Goal: Communication & Community: Share content

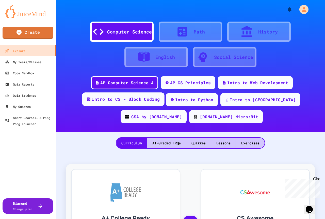
click at [119, 101] on div "Intro to CS - Block Coding" at bounding box center [126, 99] width 68 height 6
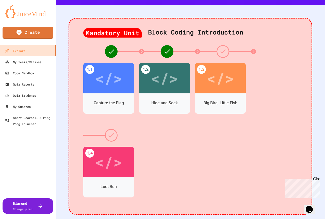
scroll to position [127, 0]
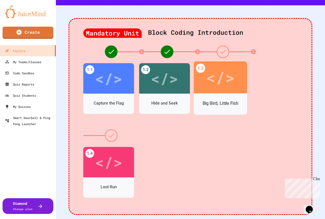
click at [219, 96] on div "Big Bird, Little Fish" at bounding box center [220, 103] width 53 height 15
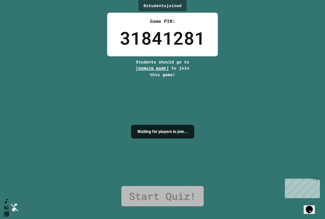
drag, startPoint x: 150, startPoint y: 138, endPoint x: 149, endPoint y: 144, distance: 6.6
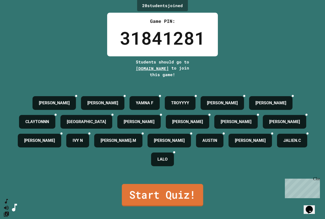
click at [191, 206] on link "Start Quiz!" at bounding box center [162, 195] width 81 height 22
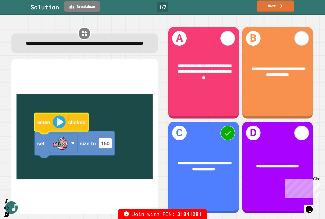
click at [279, 4] on icon at bounding box center [280, 5] width 5 height 5
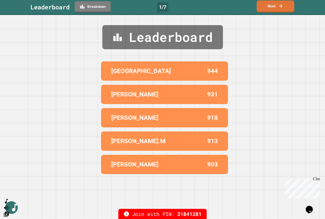
click at [269, 1] on link "Next" at bounding box center [275, 7] width 38 height 12
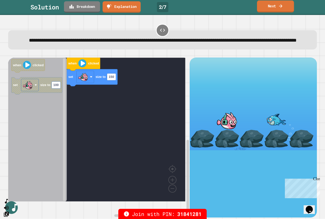
click at [270, 10] on link "Next" at bounding box center [275, 7] width 37 height 12
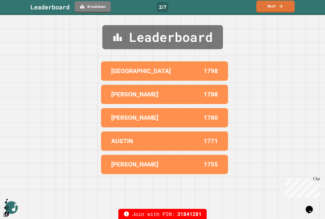
click at [272, 4] on link "Next" at bounding box center [275, 7] width 38 height 12
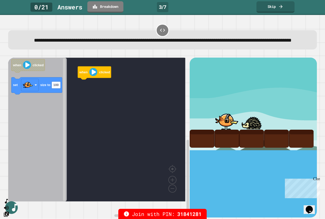
click at [318, 178] on div "Close" at bounding box center [316, 180] width 6 height 6
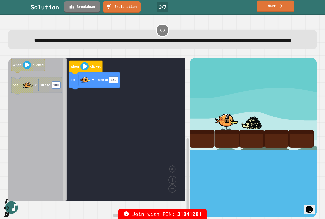
click at [283, 5] on icon at bounding box center [280, 5] width 5 height 5
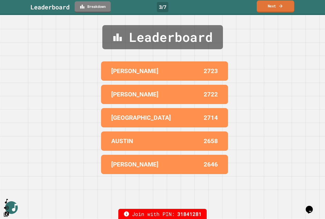
click at [290, 4] on link "Next" at bounding box center [275, 7] width 38 height 12
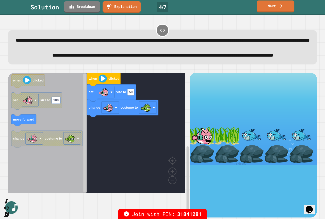
click at [267, 8] on link "Next" at bounding box center [275, 7] width 38 height 12
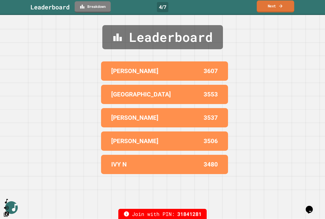
click at [278, 9] on link "Next" at bounding box center [274, 7] width 37 height 12
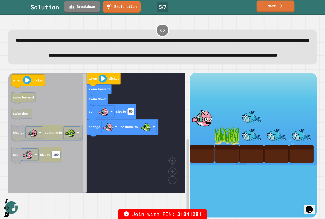
click at [281, 6] on icon at bounding box center [280, 6] width 3 height 4
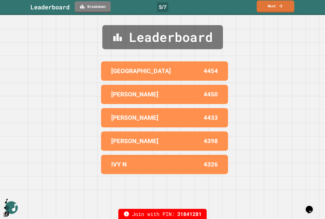
click at [283, 8] on icon at bounding box center [280, 5] width 5 height 5
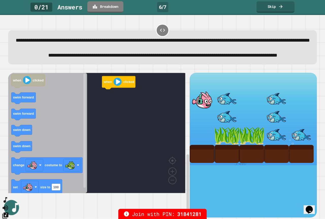
click at [9, 203] on icon "SpeedDial basic example" at bounding box center [5, 199] width 7 height 7
click at [9, 204] on icon "SpeedDial basic example" at bounding box center [5, 199] width 7 height 7
click at [8, 212] on icon "Change Music" at bounding box center [5, 215] width 7 height 7
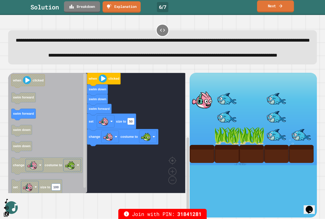
click at [283, 10] on link "Next" at bounding box center [275, 7] width 37 height 12
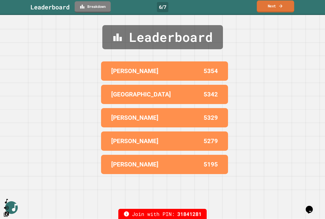
click at [283, 10] on link "Next" at bounding box center [274, 7] width 37 height 12
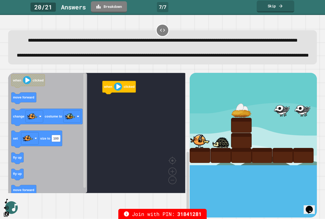
click at [277, 7] on link "Skip" at bounding box center [275, 7] width 38 height 12
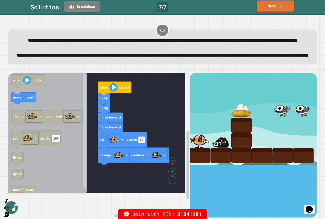
click at [277, 7] on link "Next" at bounding box center [275, 7] width 38 height 12
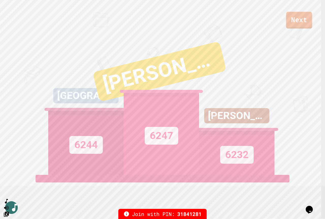
click at [302, 21] on link "Next" at bounding box center [299, 20] width 26 height 17
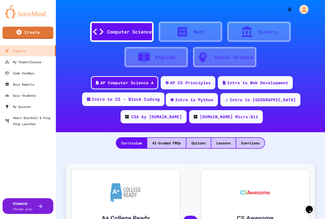
click at [119, 102] on div "Intro to CS - Block Coding" at bounding box center [123, 99] width 82 height 14
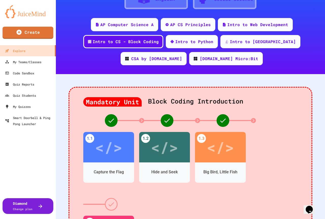
scroll to position [76, 0]
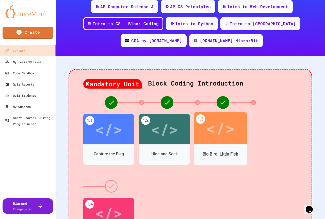
click at [237, 122] on div "</>" at bounding box center [220, 128] width 53 height 32
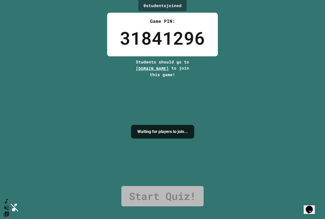
drag, startPoint x: 171, startPoint y: 146, endPoint x: 168, endPoint y: 141, distance: 5.1
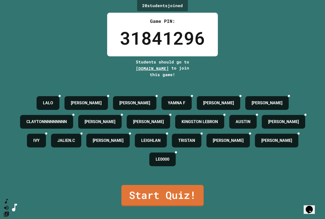
click at [163, 169] on div "[PERSON_NAME] [PERSON_NAME] F [PERSON_NAME] [PERSON_NAME] [PERSON_NAME] [PERSON…" at bounding box center [162, 131] width 299 height 75
click at [160, 200] on link "Start Quiz!" at bounding box center [162, 195] width 81 height 22
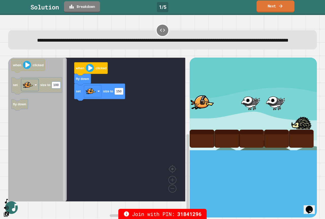
click at [282, 10] on link "Next" at bounding box center [275, 7] width 38 height 12
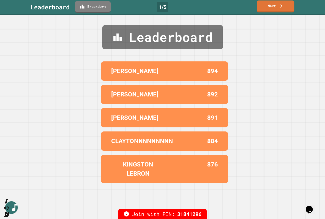
click at [282, 10] on link "Next" at bounding box center [275, 7] width 38 height 12
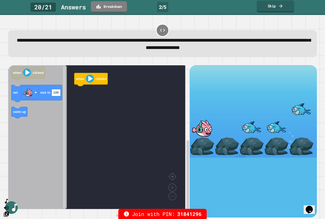
click at [264, 5] on link "Skip" at bounding box center [275, 7] width 38 height 12
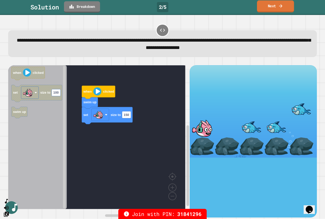
click at [281, 7] on icon at bounding box center [280, 6] width 3 height 4
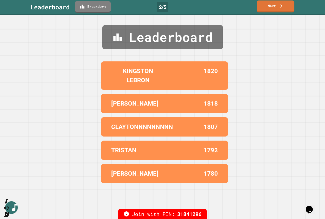
click at [281, 7] on icon at bounding box center [280, 6] width 3 height 4
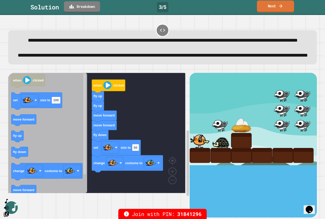
click at [271, 7] on link "Next" at bounding box center [275, 7] width 37 height 12
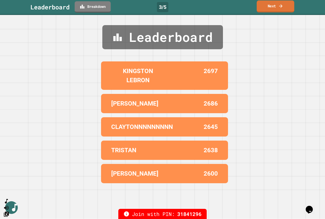
click at [273, 7] on link "Next" at bounding box center [275, 7] width 38 height 12
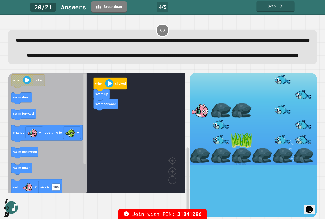
click at [283, 10] on link "Skip" at bounding box center [275, 7] width 38 height 12
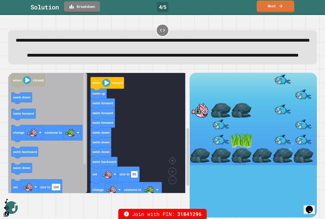
click at [283, 10] on link "Next" at bounding box center [275, 7] width 38 height 12
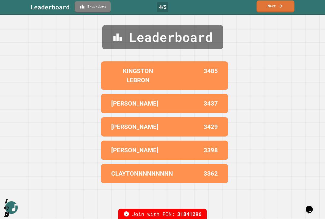
click at [281, 12] on link "Next" at bounding box center [275, 7] width 38 height 12
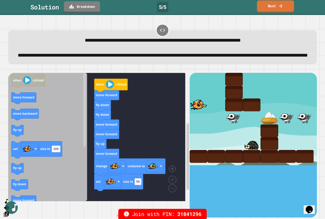
click at [273, 7] on link "Next" at bounding box center [275, 7] width 37 height 12
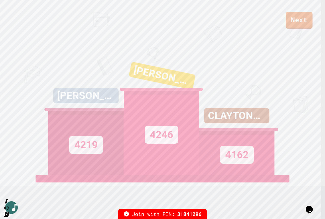
click at [303, 20] on link "Next" at bounding box center [298, 20] width 27 height 17
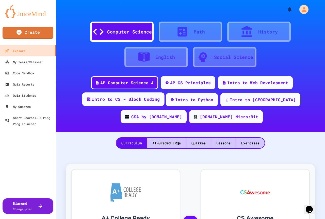
drag, startPoint x: 124, startPoint y: 102, endPoint x: 122, endPoint y: 99, distance: 3.6
click at [123, 102] on div "Intro to CS - Block Coding" at bounding box center [126, 99] width 68 height 6
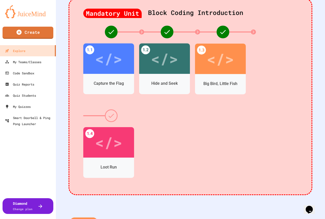
scroll to position [152, 0]
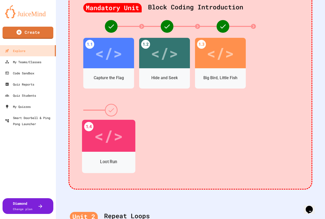
click at [100, 142] on div "</>" at bounding box center [108, 136] width 29 height 24
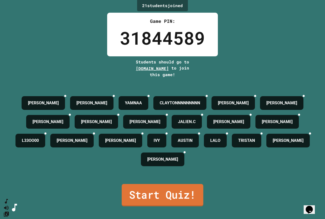
click at [188, 206] on link "Start Quiz!" at bounding box center [162, 195] width 81 height 22
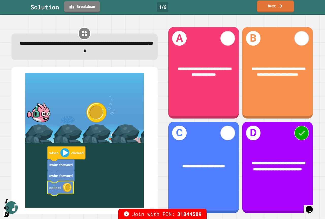
click at [272, 5] on link "Next" at bounding box center [275, 7] width 37 height 12
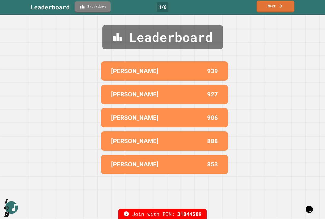
click at [273, 7] on link "Next" at bounding box center [275, 7] width 38 height 12
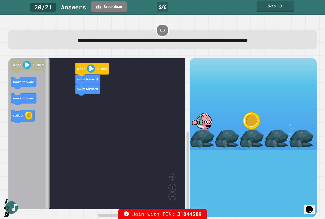
click at [265, 9] on link "Skip" at bounding box center [275, 7] width 38 height 12
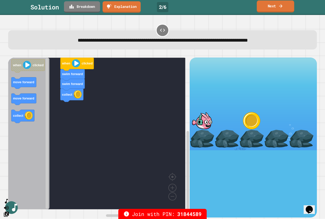
click at [271, 5] on link "Next" at bounding box center [274, 7] width 37 height 12
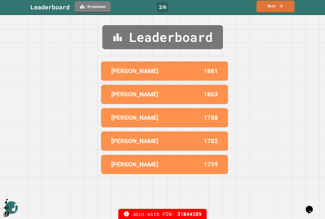
click at [275, 8] on link "Next" at bounding box center [275, 7] width 38 height 12
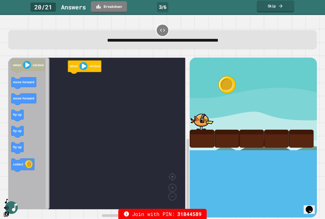
click at [282, 5] on icon at bounding box center [280, 5] width 5 height 5
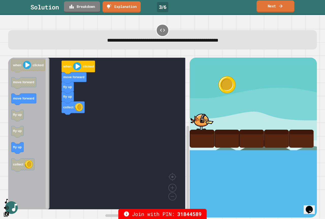
click at [282, 5] on icon at bounding box center [280, 5] width 5 height 5
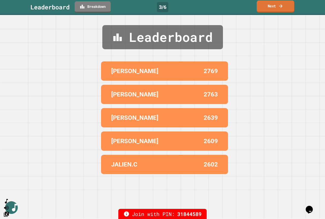
click at [281, 6] on icon at bounding box center [280, 5] width 5 height 5
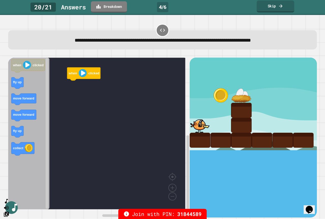
click at [273, 6] on link "Skip" at bounding box center [275, 7] width 38 height 12
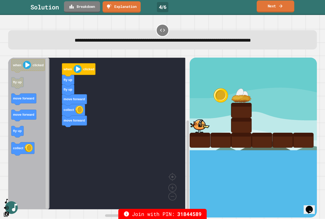
click at [273, 6] on link "Next" at bounding box center [275, 7] width 38 height 12
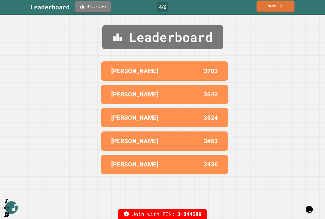
click at [279, 8] on icon at bounding box center [280, 5] width 5 height 5
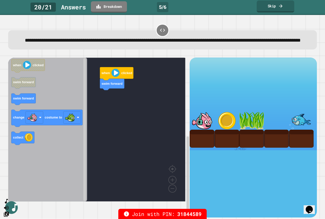
click at [281, 9] on link "Skip" at bounding box center [275, 7] width 38 height 12
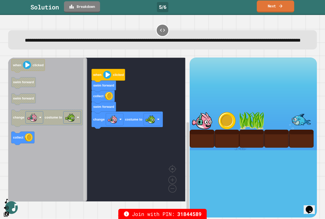
click at [281, 7] on icon at bounding box center [280, 6] width 3 height 4
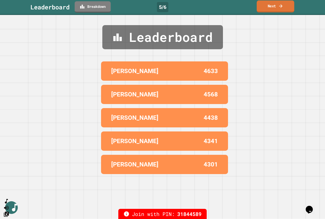
click at [281, 7] on icon at bounding box center [280, 6] width 3 height 4
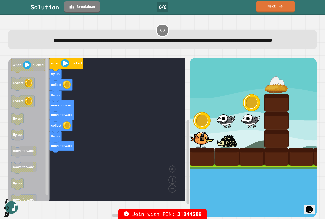
click at [277, 5] on link "Next" at bounding box center [275, 7] width 38 height 12
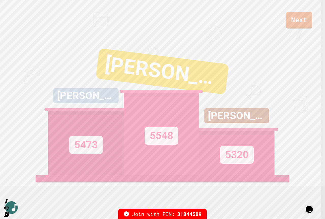
click at [298, 18] on link "Next" at bounding box center [299, 20] width 26 height 17
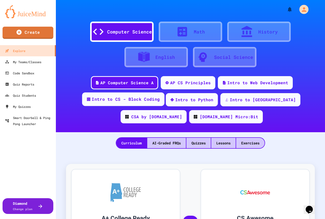
click at [130, 100] on div "Intro to CS - Block Coding" at bounding box center [126, 99] width 68 height 6
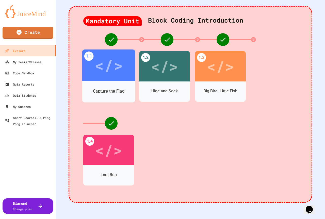
scroll to position [152, 0]
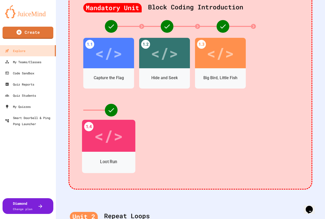
click at [114, 152] on div "Loot Run" at bounding box center [108, 162] width 53 height 21
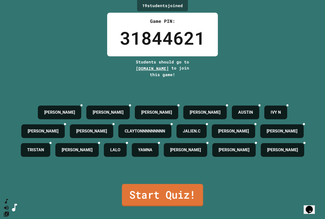
click at [177, 197] on link "Start Quiz!" at bounding box center [162, 195] width 81 height 22
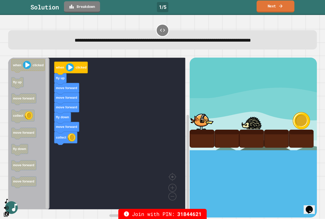
click at [281, 14] on div "Solution Breakdown 1 / 5 Next" at bounding box center [162, 7] width 325 height 15
click at [281, 8] on icon at bounding box center [280, 5] width 5 height 5
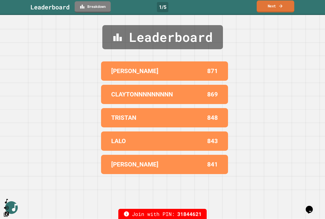
click at [281, 8] on icon at bounding box center [280, 5] width 5 height 5
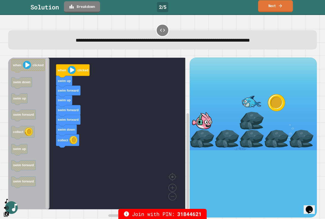
click at [269, 10] on link "Next" at bounding box center [275, 6] width 35 height 12
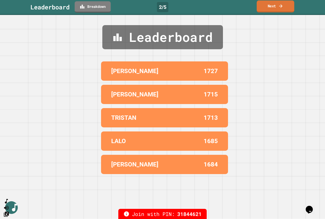
click at [270, 8] on link "Next" at bounding box center [275, 7] width 38 height 12
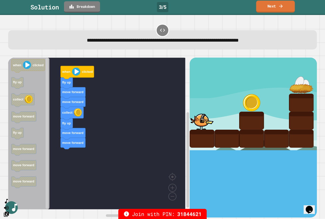
click at [279, 5] on icon at bounding box center [280, 5] width 5 height 5
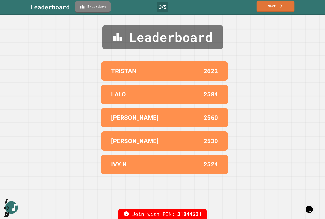
click at [279, 5] on icon at bounding box center [280, 5] width 5 height 5
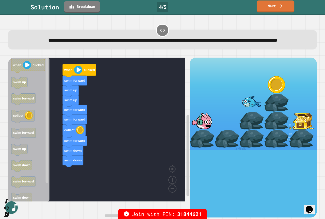
click at [286, 8] on link "Next" at bounding box center [275, 7] width 38 height 12
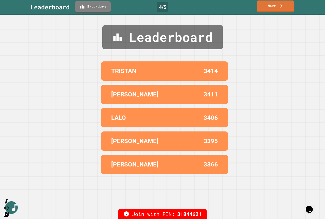
click at [286, 8] on link "Next" at bounding box center [275, 7] width 38 height 12
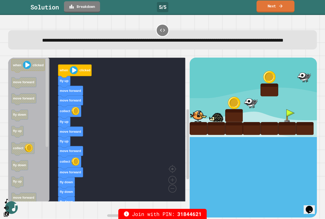
click at [278, 7] on link "Next" at bounding box center [275, 7] width 38 height 12
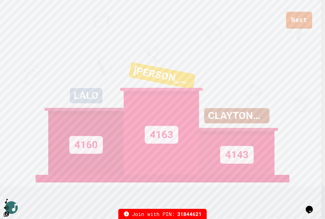
click at [301, 16] on link "Next" at bounding box center [299, 20] width 26 height 17
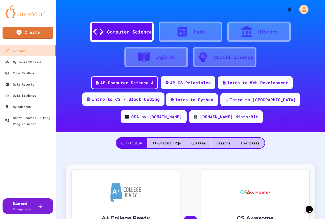
click at [123, 104] on div "Intro to CS - Block Coding" at bounding box center [123, 99] width 82 height 14
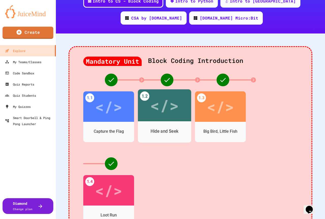
scroll to position [101, 0]
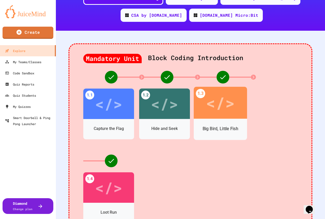
click at [223, 114] on div "</>" at bounding box center [220, 103] width 29 height 24
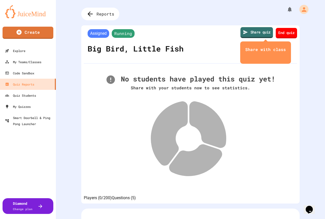
click at [250, 32] on link "Share quiz" at bounding box center [256, 32] width 32 height 11
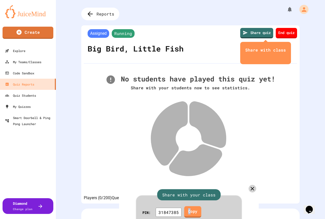
click at [193, 206] on link "Copy" at bounding box center [192, 211] width 17 height 11
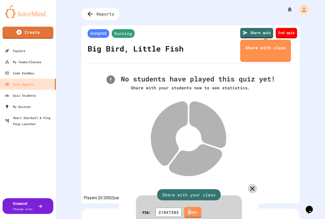
click at [249, 185] on icon at bounding box center [252, 188] width 7 height 7
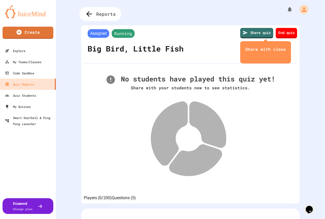
click at [88, 14] on icon at bounding box center [89, 14] width 6 height 6
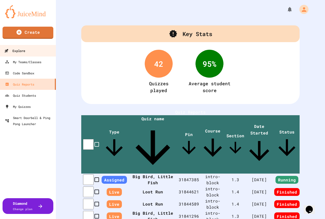
click at [20, 50] on div "Explore" at bounding box center [14, 51] width 21 height 6
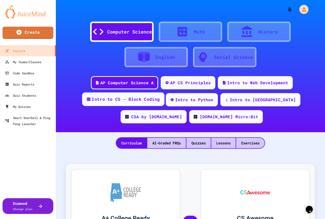
click at [125, 104] on div "Intro to CS - Block Coding" at bounding box center [123, 99] width 82 height 14
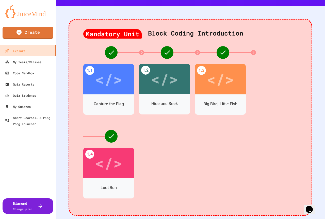
scroll to position [127, 0]
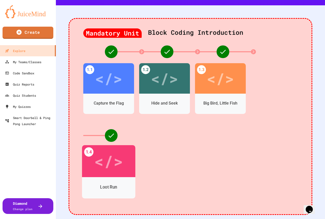
click at [104, 183] on div "Loot Run" at bounding box center [108, 187] width 53 height 15
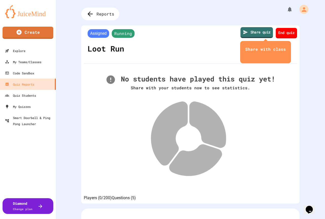
click at [248, 30] on link "Share quiz" at bounding box center [256, 32] width 32 height 11
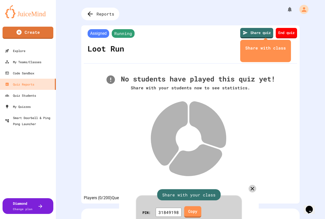
drag, startPoint x: 195, startPoint y: 100, endPoint x: 148, endPoint y: 7, distance: 104.6
click at [195, 206] on link "Copy" at bounding box center [192, 211] width 17 height 11
